Goal: Transaction & Acquisition: Purchase product/service

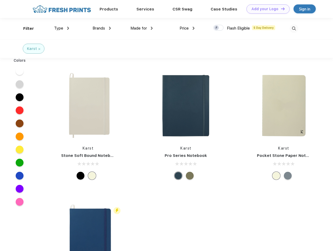
click at [266, 9] on link "Add your Logo Design Tool" at bounding box center [268, 8] width 43 height 9
click at [0, 0] on div "Design Tool" at bounding box center [0, 0] width 0 height 0
click at [281, 9] on link "Add your Logo Design Tool" at bounding box center [268, 8] width 43 height 9
click at [25, 28] on div "Filter" at bounding box center [28, 29] width 11 height 6
click at [62, 28] on span "Type" at bounding box center [58, 28] width 9 height 5
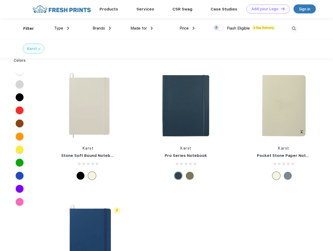
click at [102, 28] on span "Brands" at bounding box center [99, 28] width 13 height 5
click at [142, 28] on span "Made for" at bounding box center [138, 28] width 16 height 5
click at [187, 28] on span "Price" at bounding box center [184, 28] width 9 height 5
click at [219, 28] on div at bounding box center [218, 28] width 10 height 6
click at [217, 28] on input "checkbox" at bounding box center [214, 26] width 3 height 3
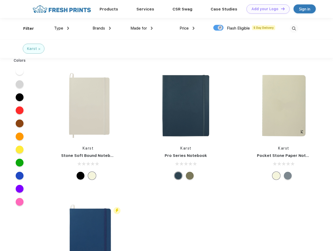
click at [294, 28] on img at bounding box center [294, 28] width 9 height 9
